Goal: Information Seeking & Learning: Learn about a topic

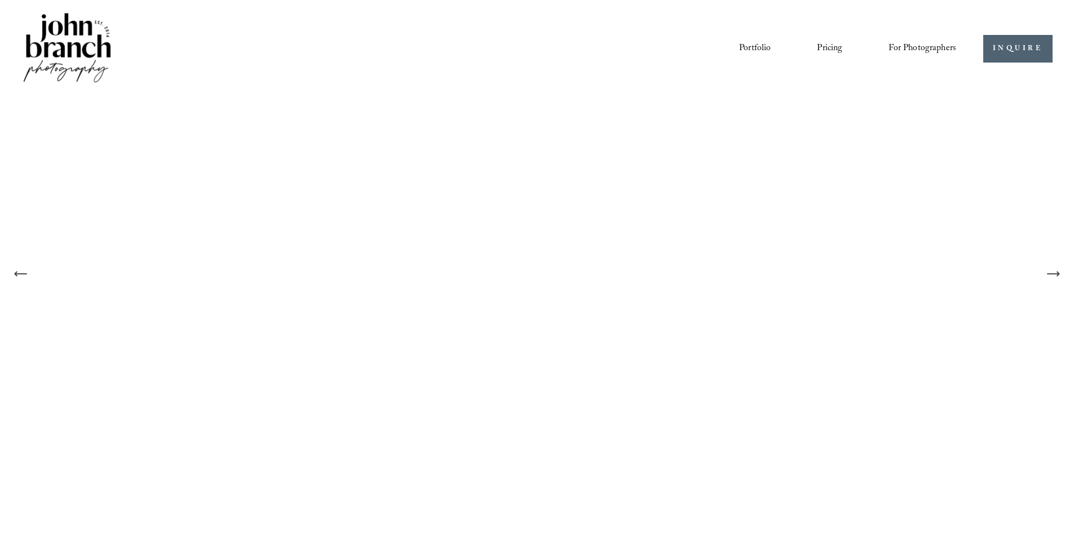
click at [832, 52] on link "Pricing" at bounding box center [829, 48] width 25 height 19
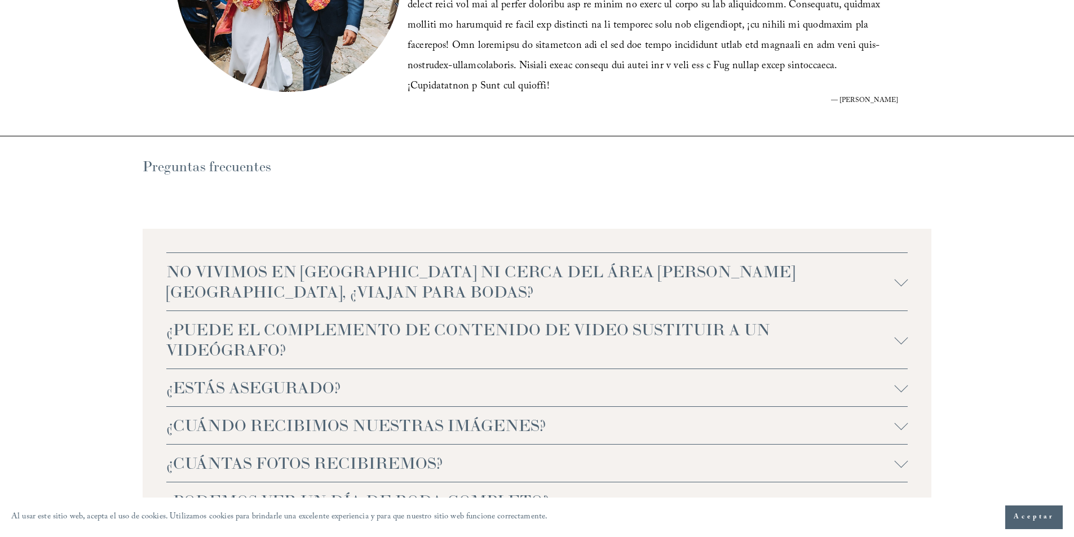
scroll to position [2423, 0]
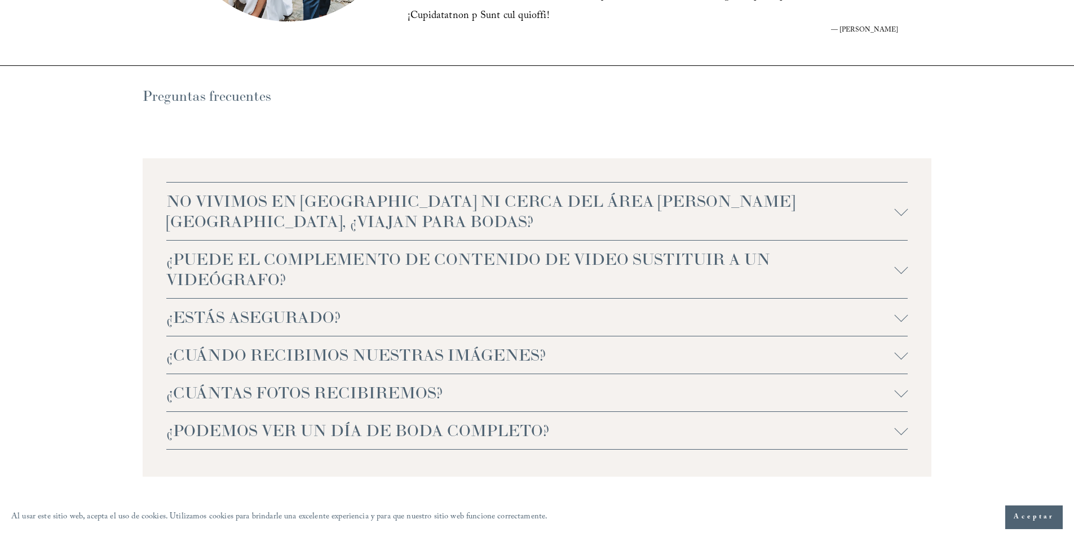
click at [899, 263] on div at bounding box center [901, 270] width 14 height 14
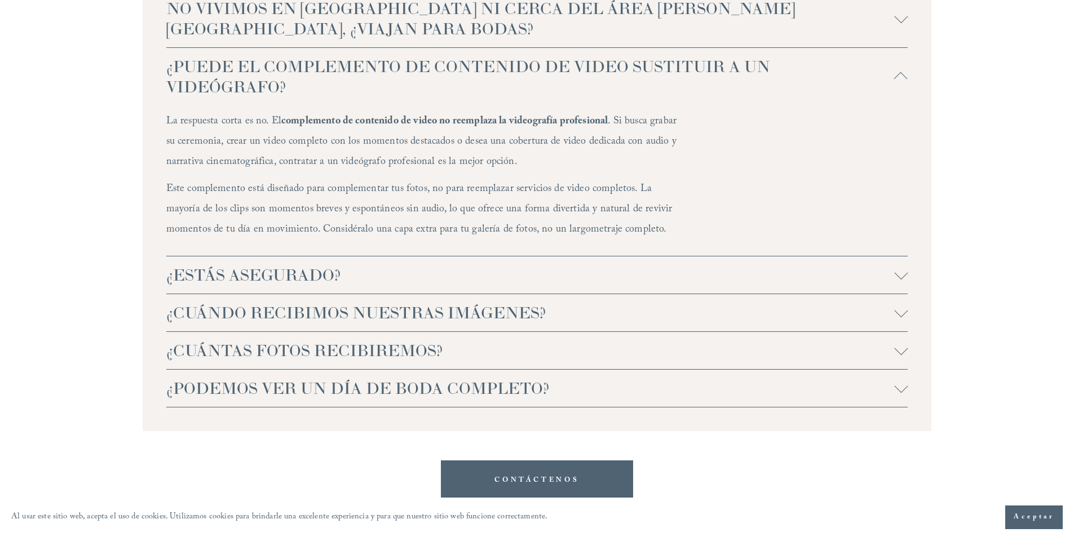
scroll to position [2649, 0]
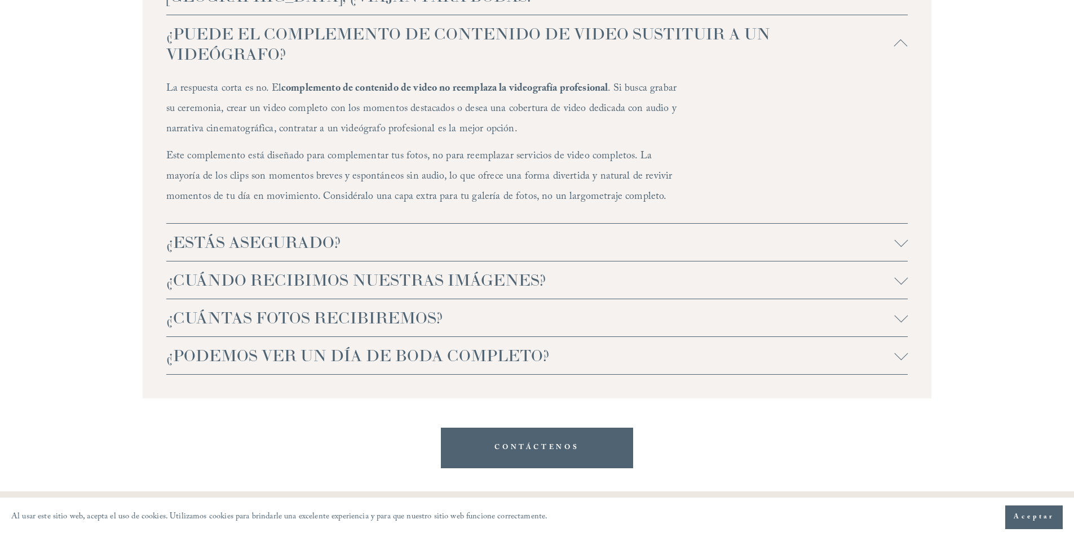
click at [287, 232] on font "¿ESTÁS ASEGURADO?" at bounding box center [253, 242] width 175 height 20
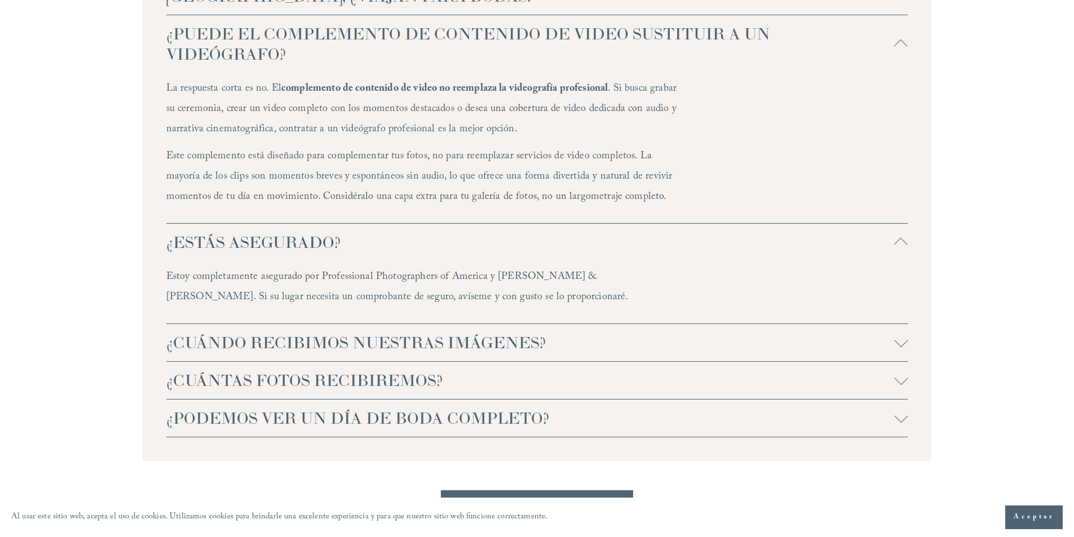
click at [494, 332] on font "¿CUÁNDO RECIBIMOS NUESTRAS IMÁGENES?" at bounding box center [356, 342] width 380 height 20
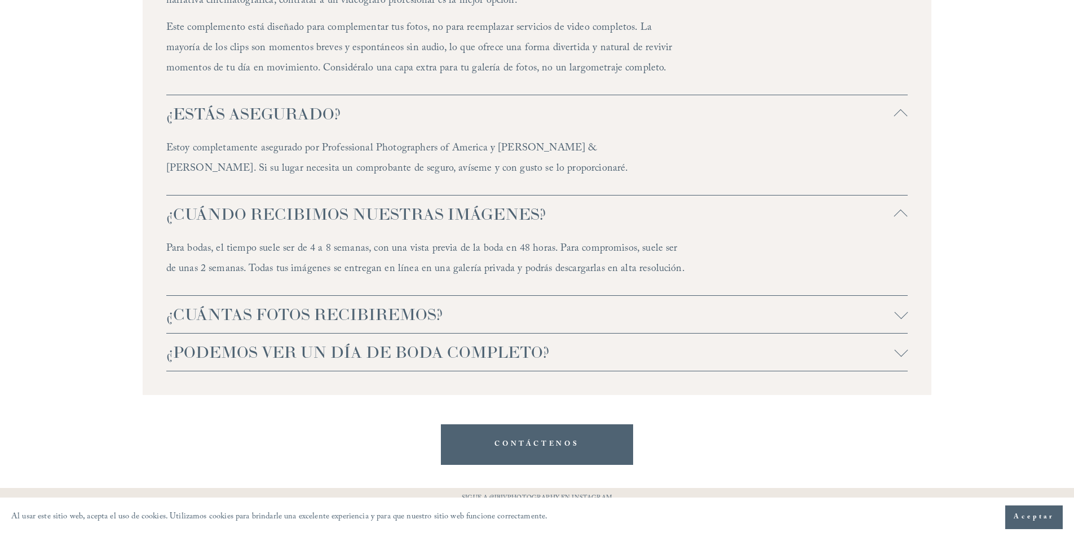
scroll to position [2818, 0]
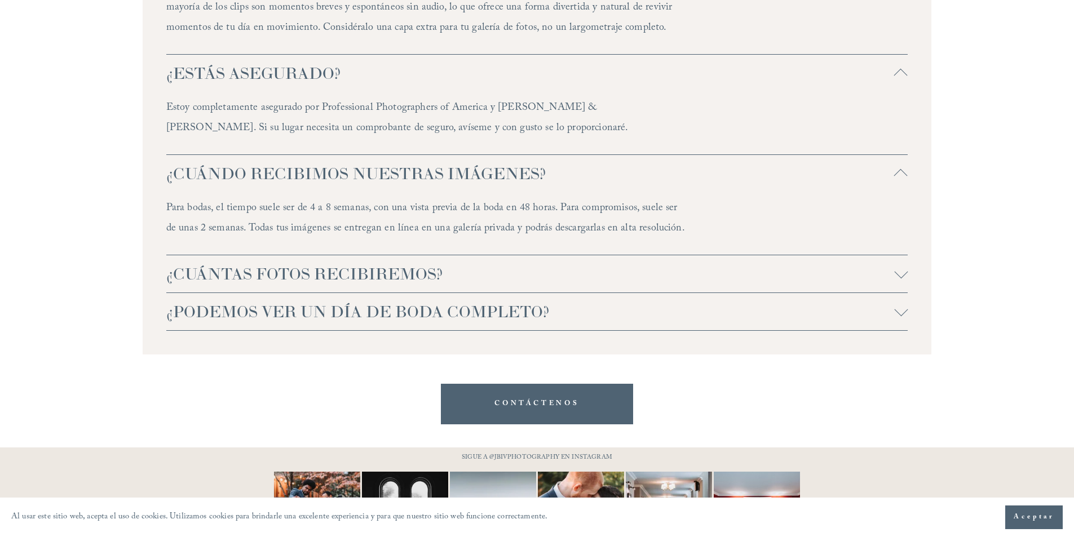
click at [411, 264] on font "¿CUÁNTAS FOTOS RECIBIREMOS?" at bounding box center [304, 274] width 277 height 20
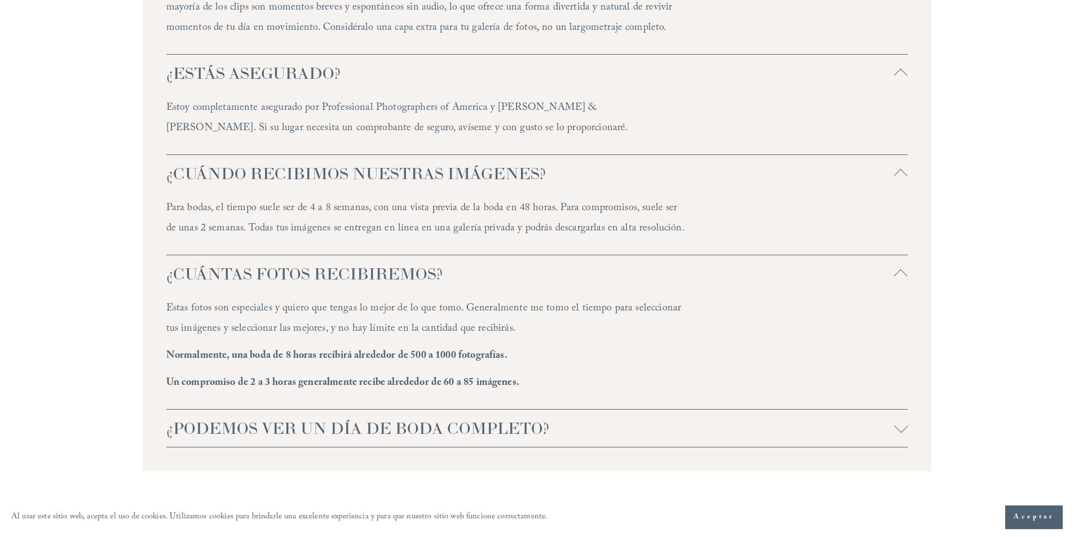
click at [407, 418] on font "¿PODEMOS VER UN DÍA DE BODA COMPLETO?" at bounding box center [357, 428] width 383 height 20
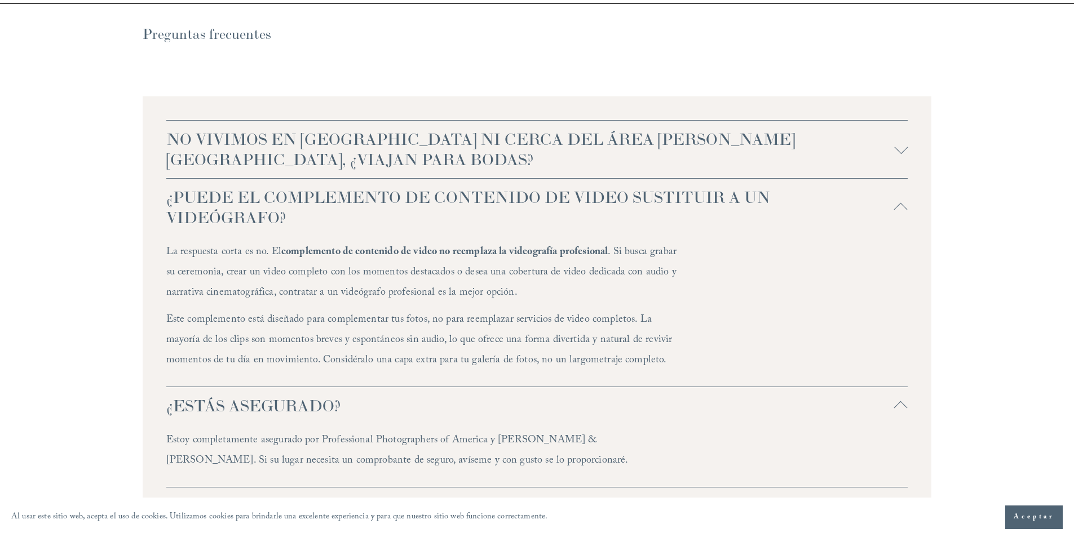
scroll to position [2480, 0]
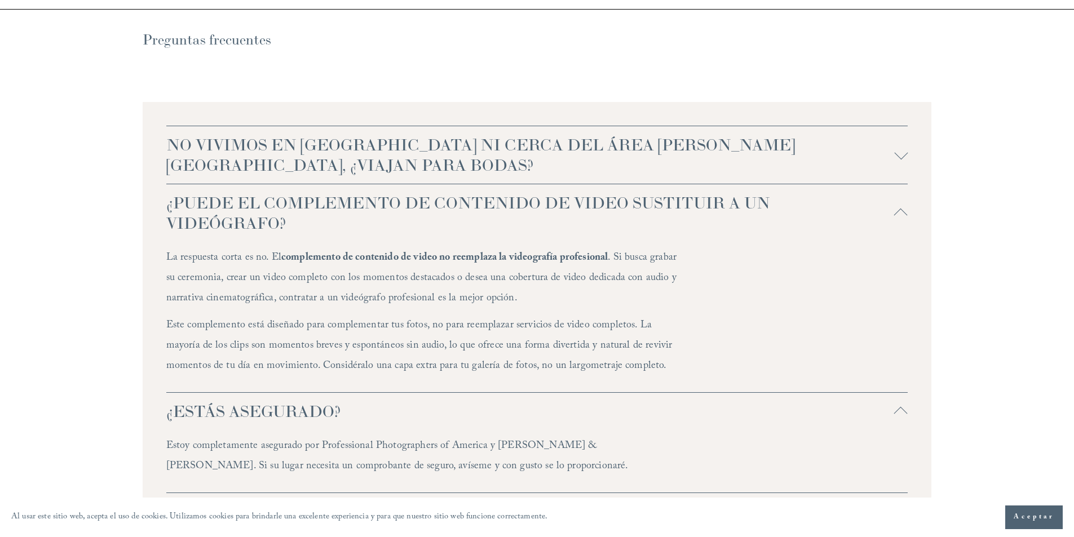
click at [414, 135] on font "NO VIVIMOS EN CAROLINA DEL NORTE NI CERCA DEL ÁREA DE RALEIGH, ¿VIAJAN PARA BOD…" at bounding box center [480, 155] width 628 height 41
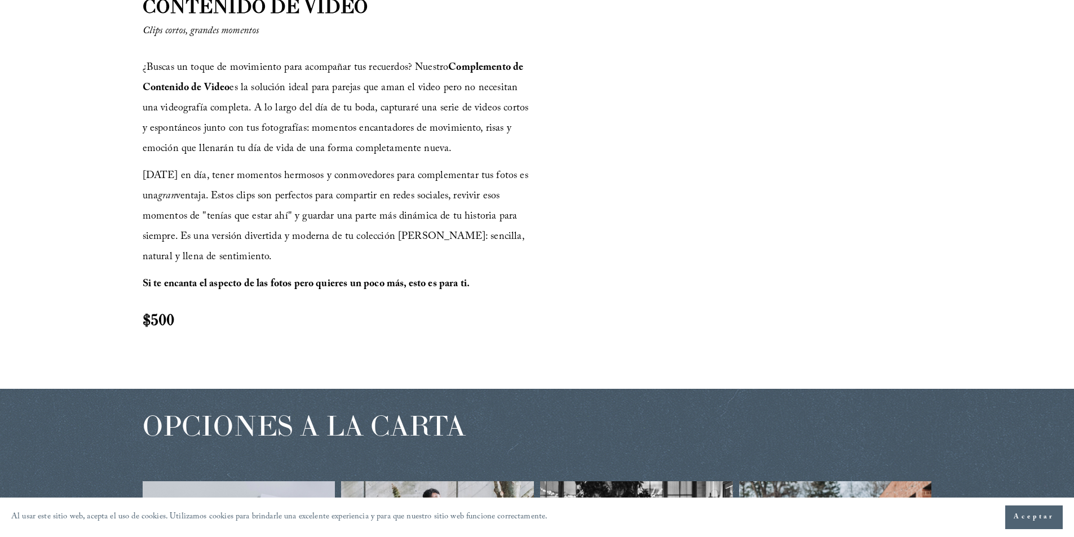
scroll to position [1183, 0]
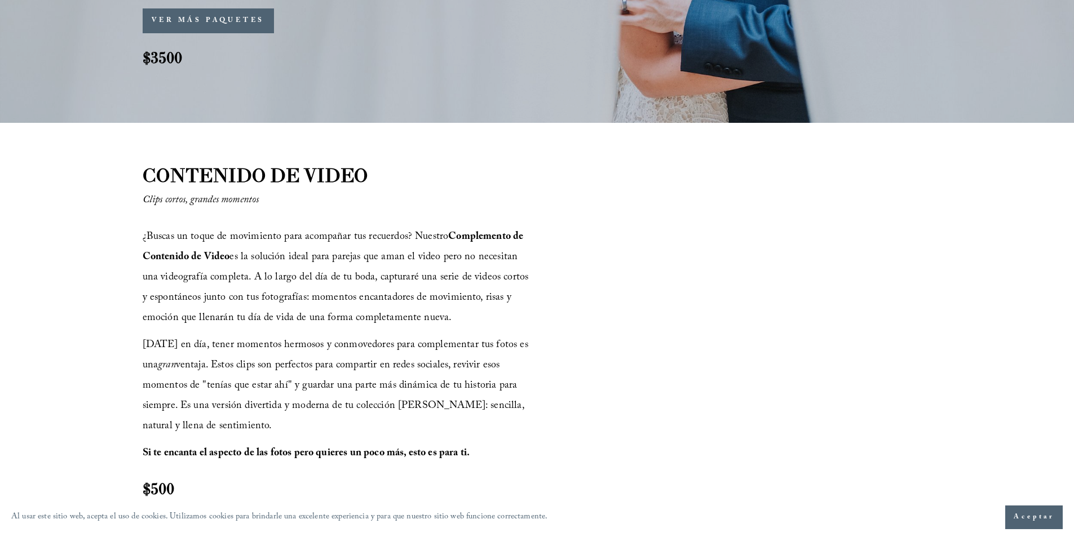
click at [214, 24] on font "VER MÁS PAQUETES" at bounding box center [208, 20] width 113 height 11
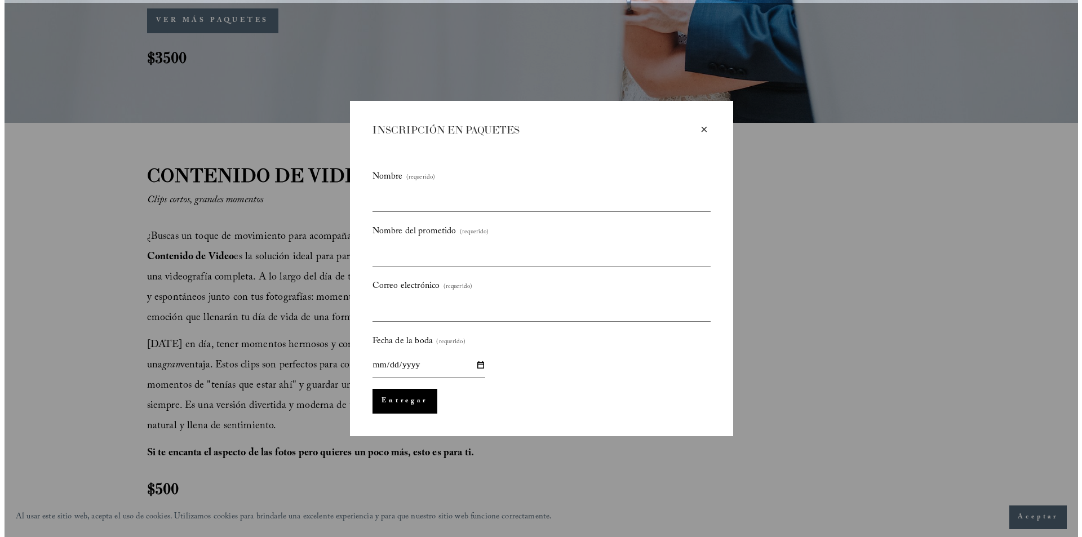
scroll to position [1186, 0]
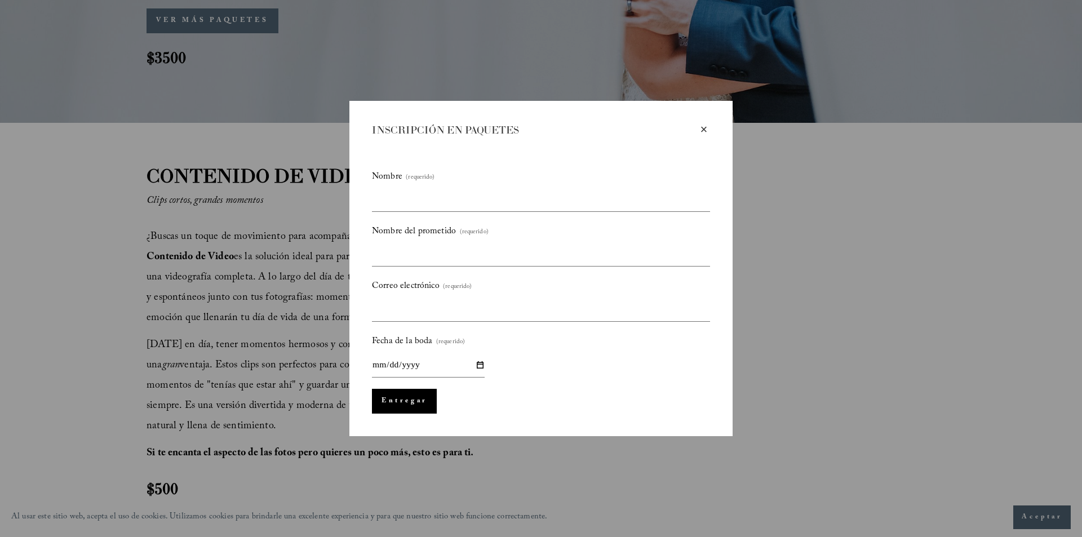
click at [703, 128] on font "×" at bounding box center [703, 129] width 7 height 14
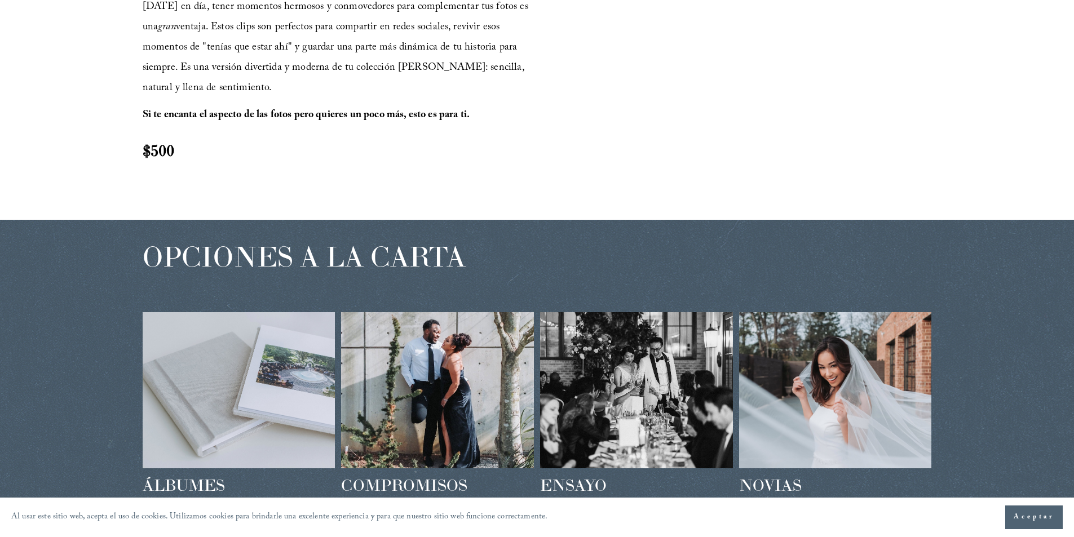
scroll to position [1634, 0]
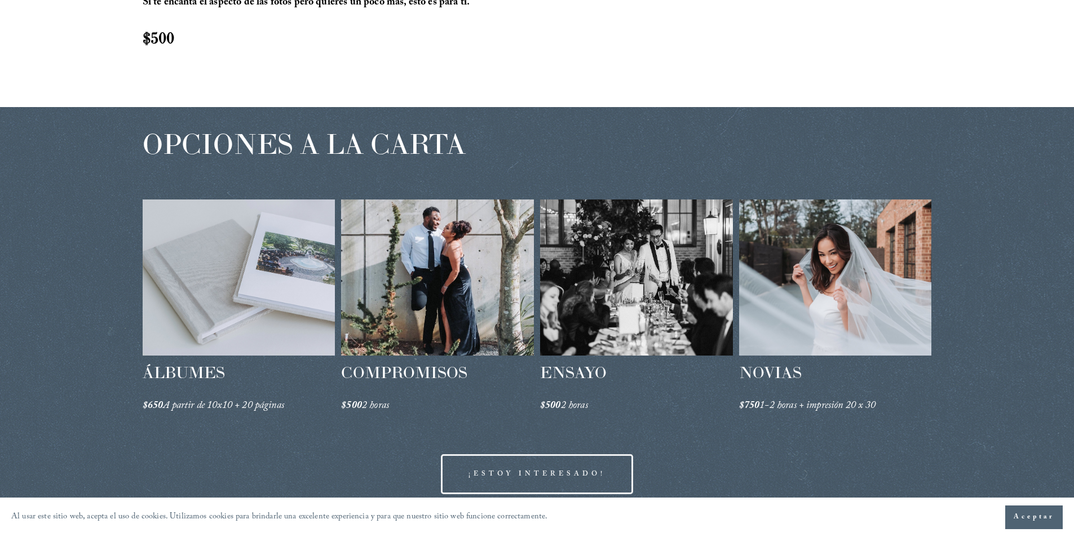
click at [450, 269] on div at bounding box center [437, 277] width 193 height 156
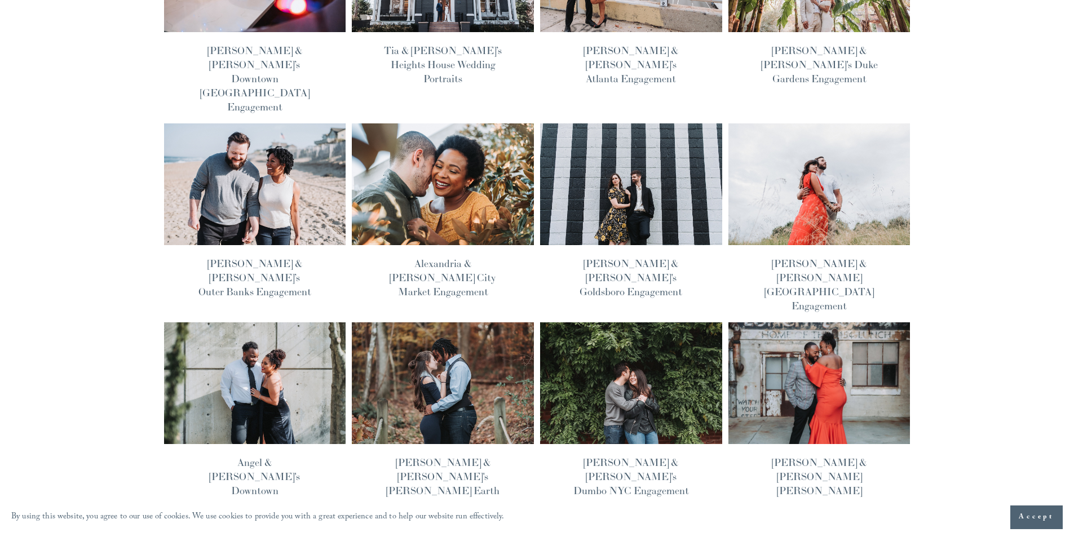
scroll to position [225, 0]
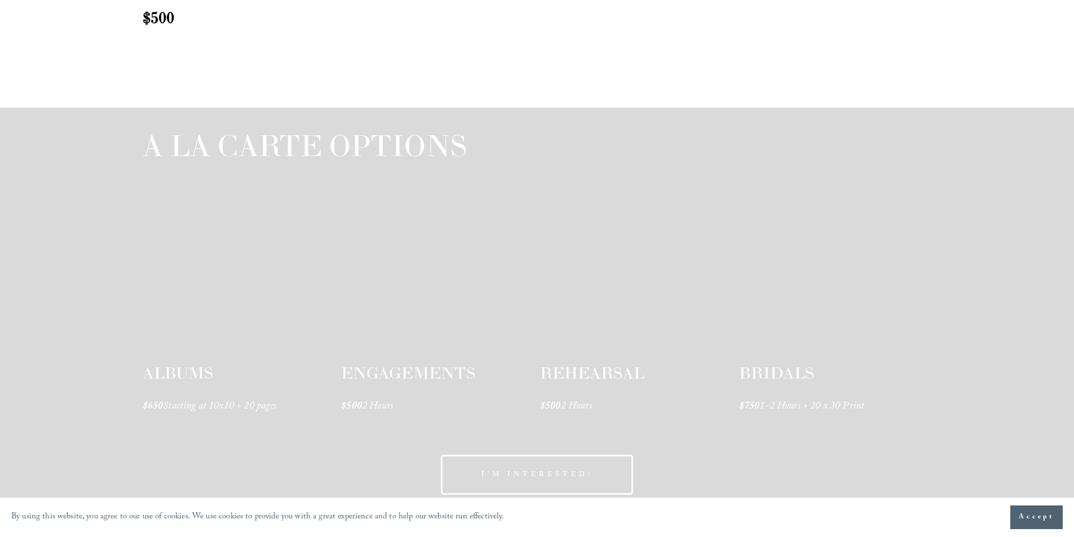
scroll to position [1621, 0]
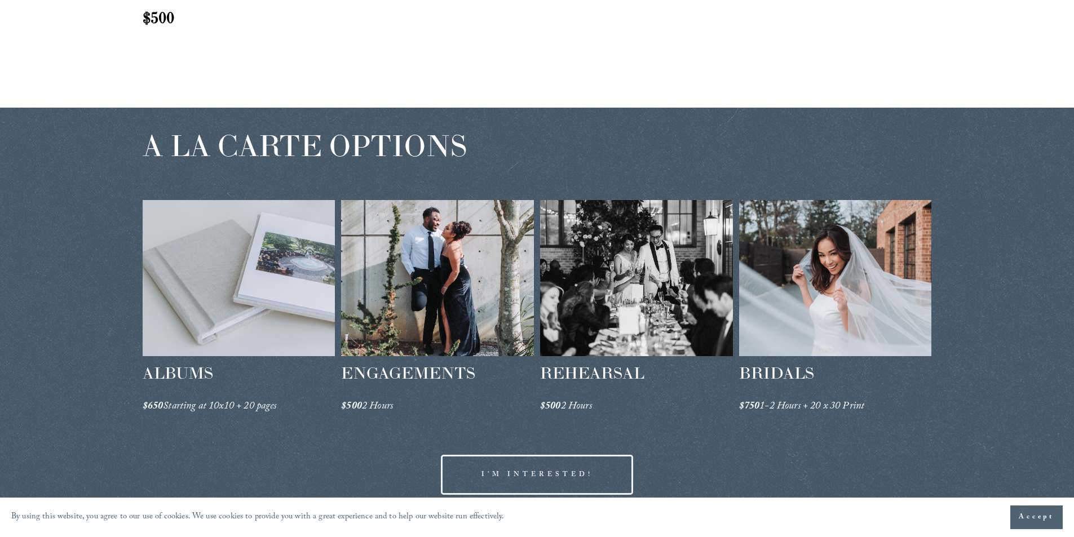
click at [818, 277] on div at bounding box center [835, 278] width 193 height 156
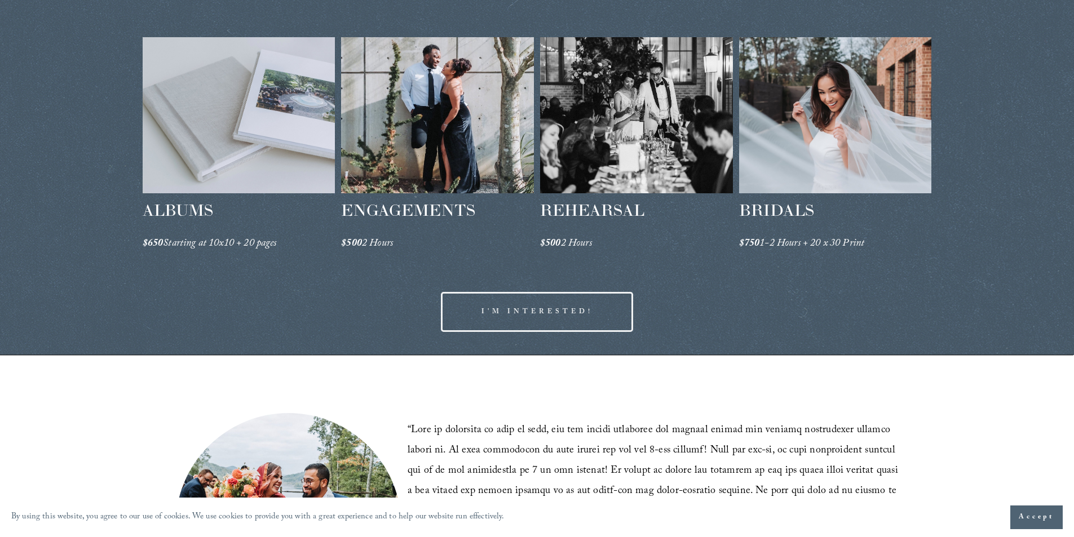
scroll to position [1790, 0]
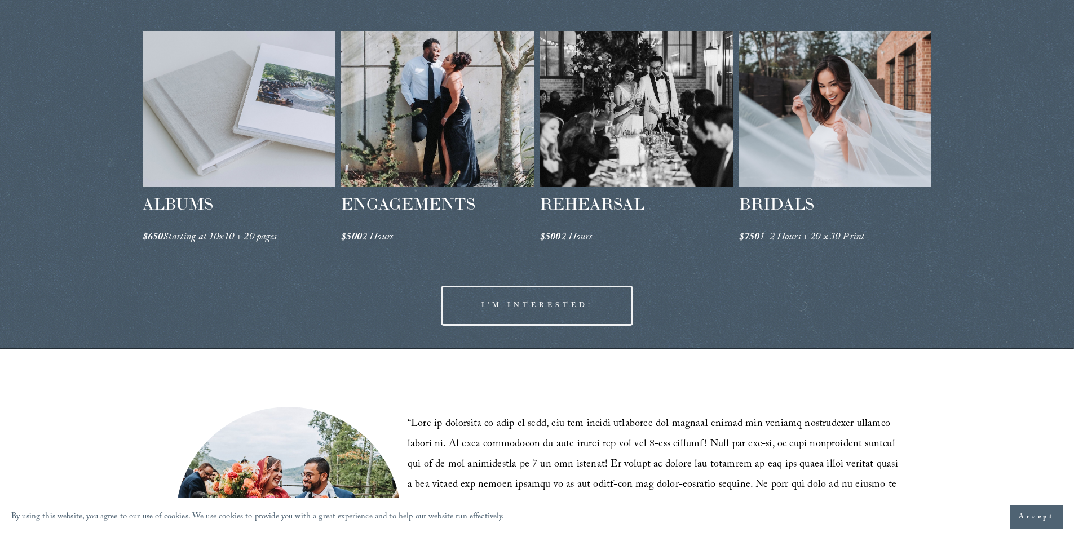
click at [860, 165] on div at bounding box center [835, 109] width 193 height 156
click at [806, 121] on div at bounding box center [835, 109] width 193 height 156
click at [661, 148] on div at bounding box center [636, 109] width 193 height 156
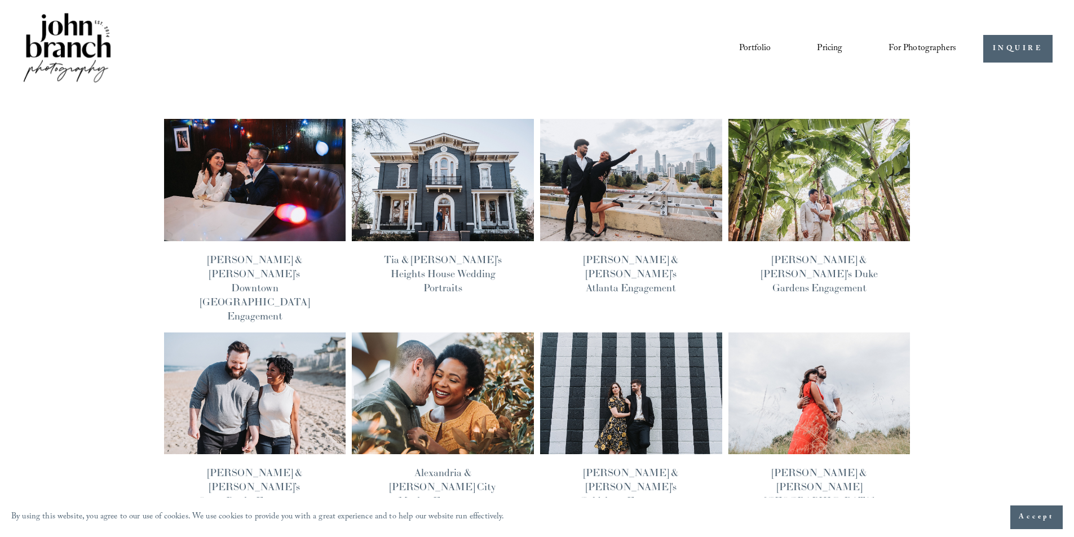
click at [629, 356] on img at bounding box center [631, 392] width 184 height 123
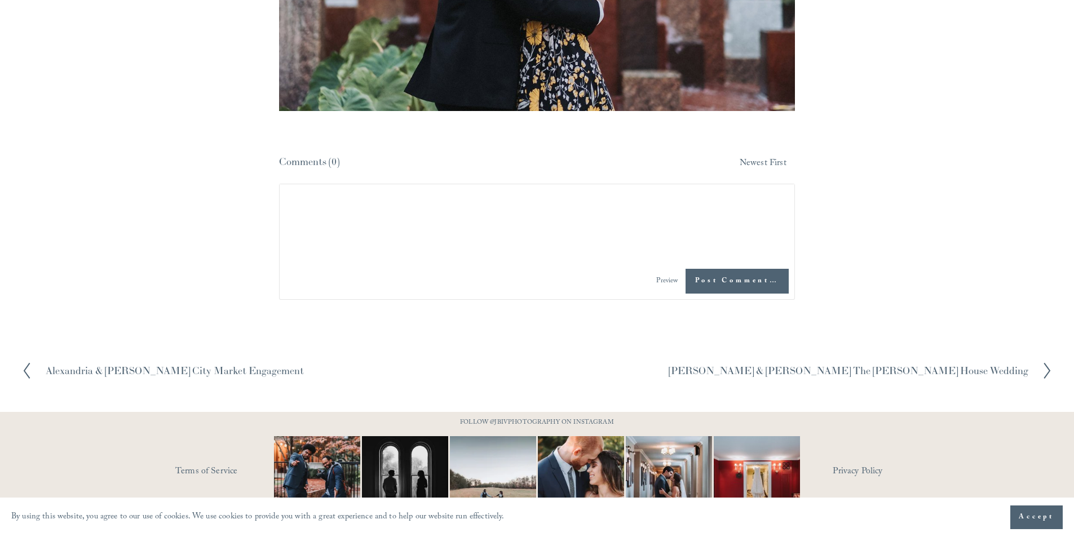
scroll to position [5754, 0]
